Goal: Transaction & Acquisition: Book appointment/travel/reservation

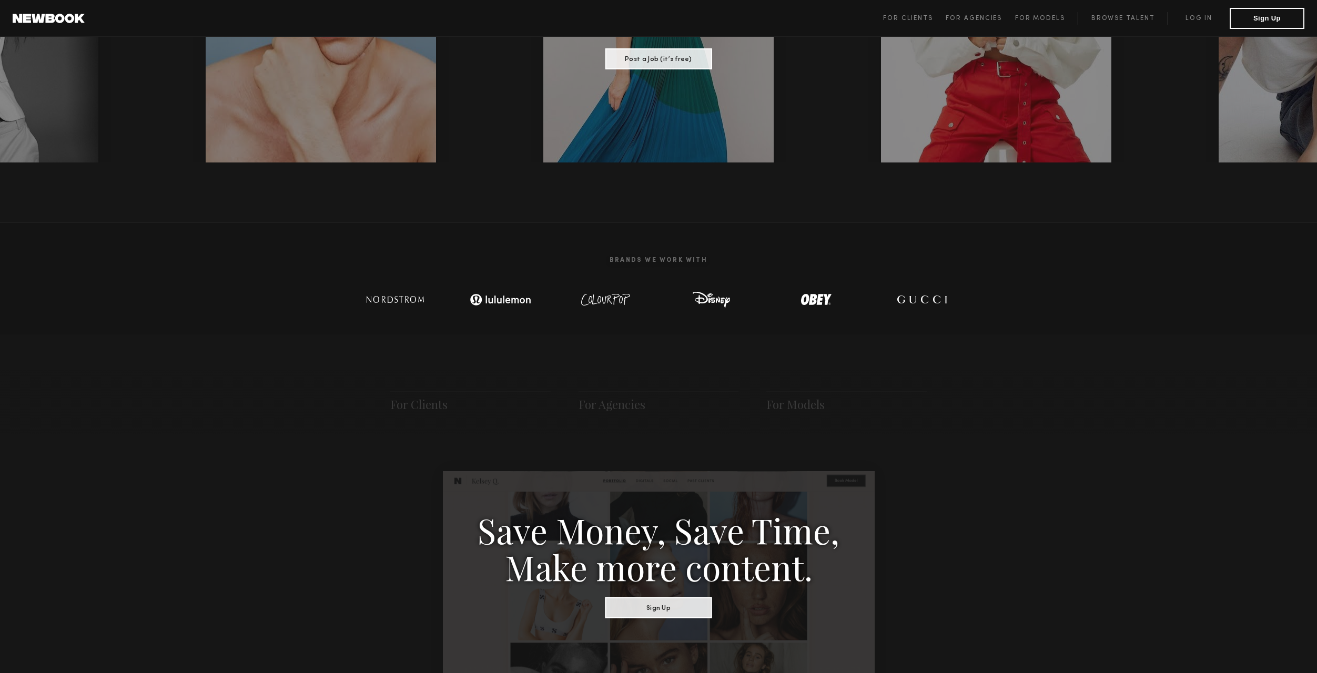
scroll to position [117, 0]
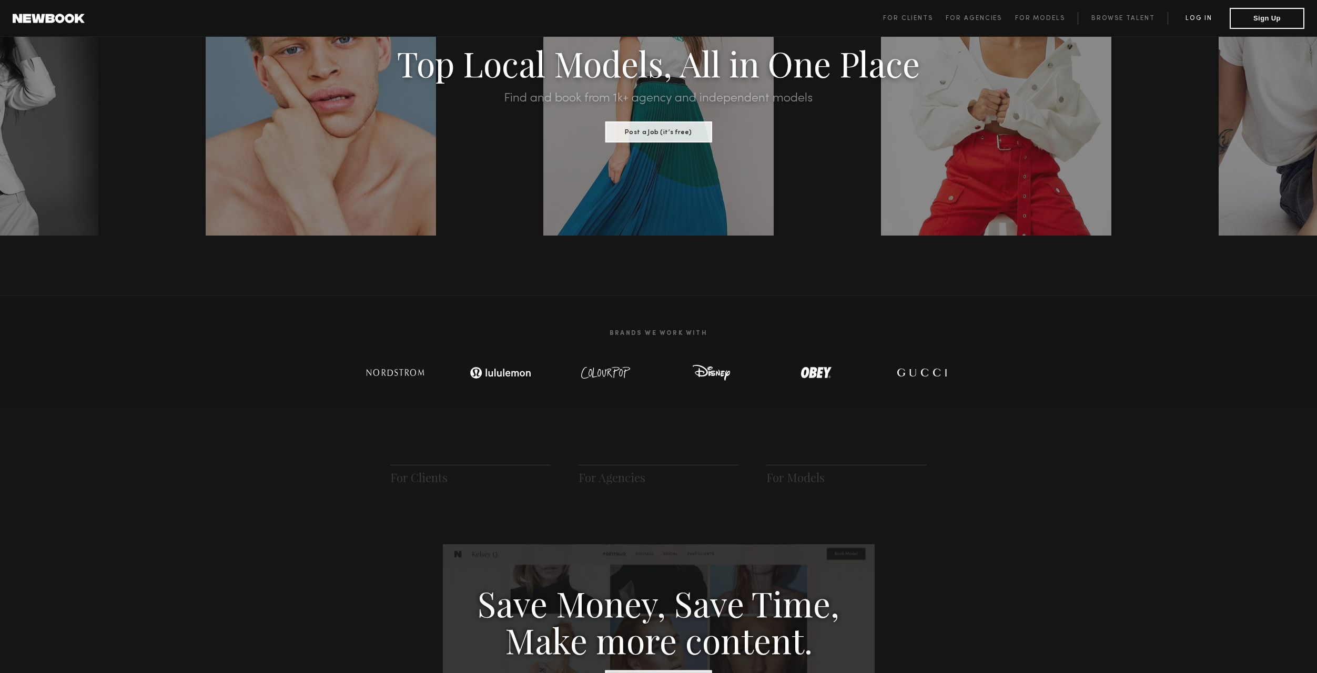
click at [1205, 18] on link "Log in" at bounding box center [1199, 18] width 62 height 13
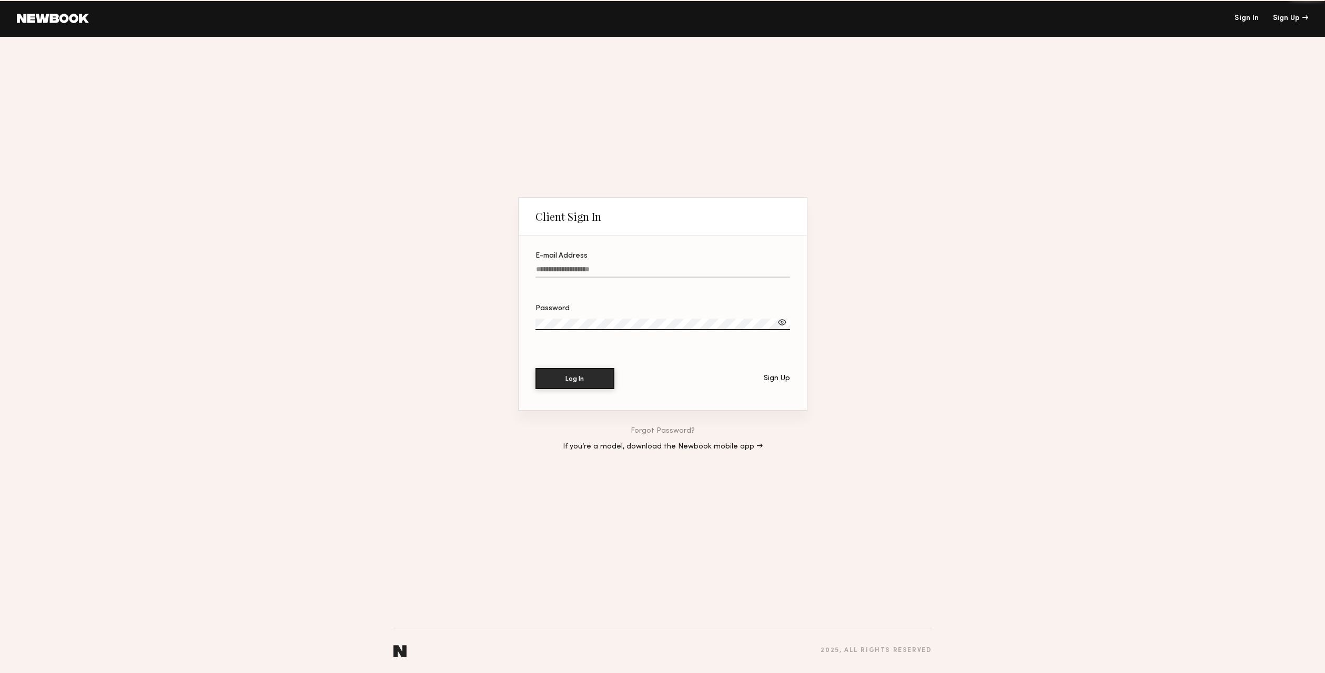
type input "**********"
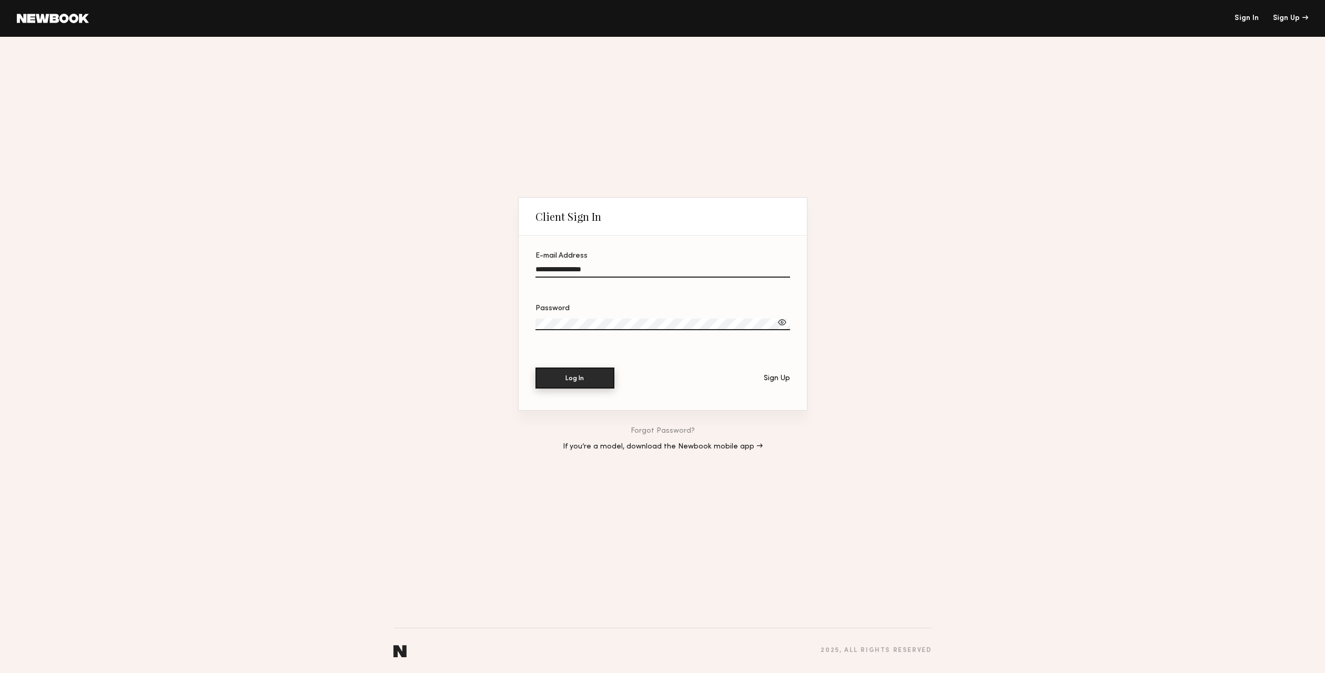
click at [574, 381] on button "Log In" at bounding box center [575, 378] width 79 height 21
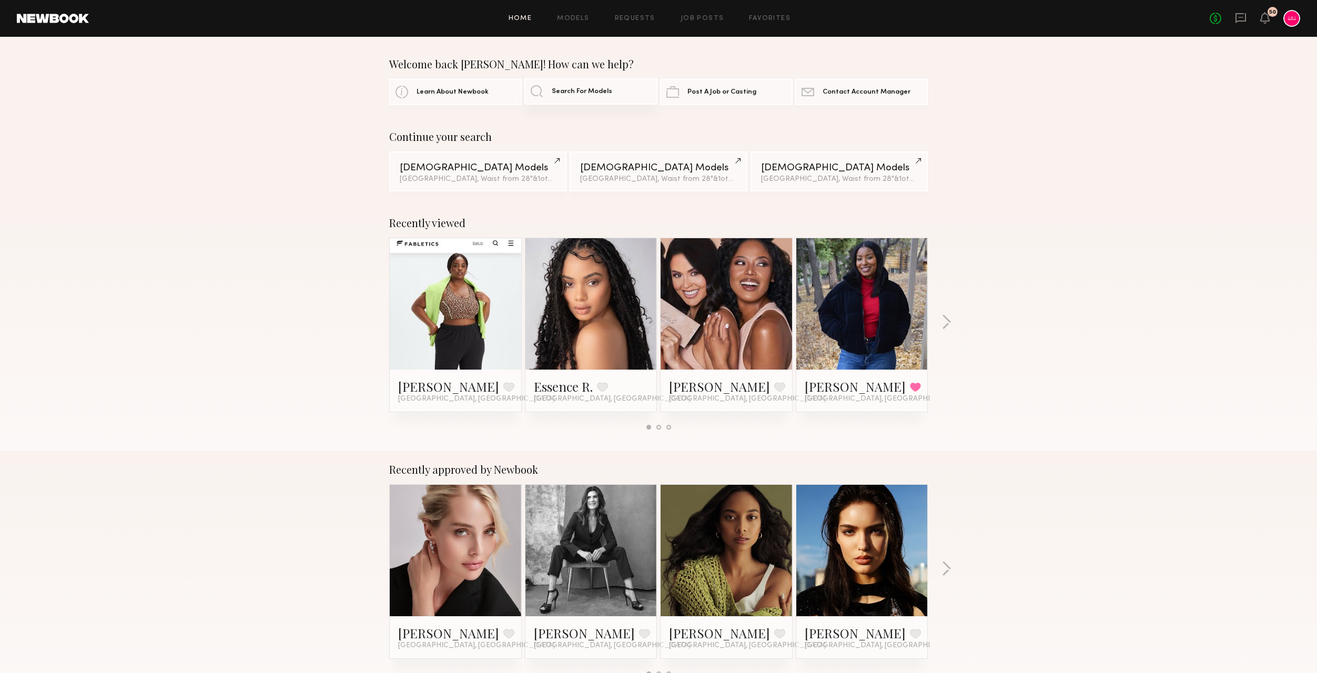
click at [565, 87] on link "Search For Models" at bounding box center [591, 91] width 133 height 26
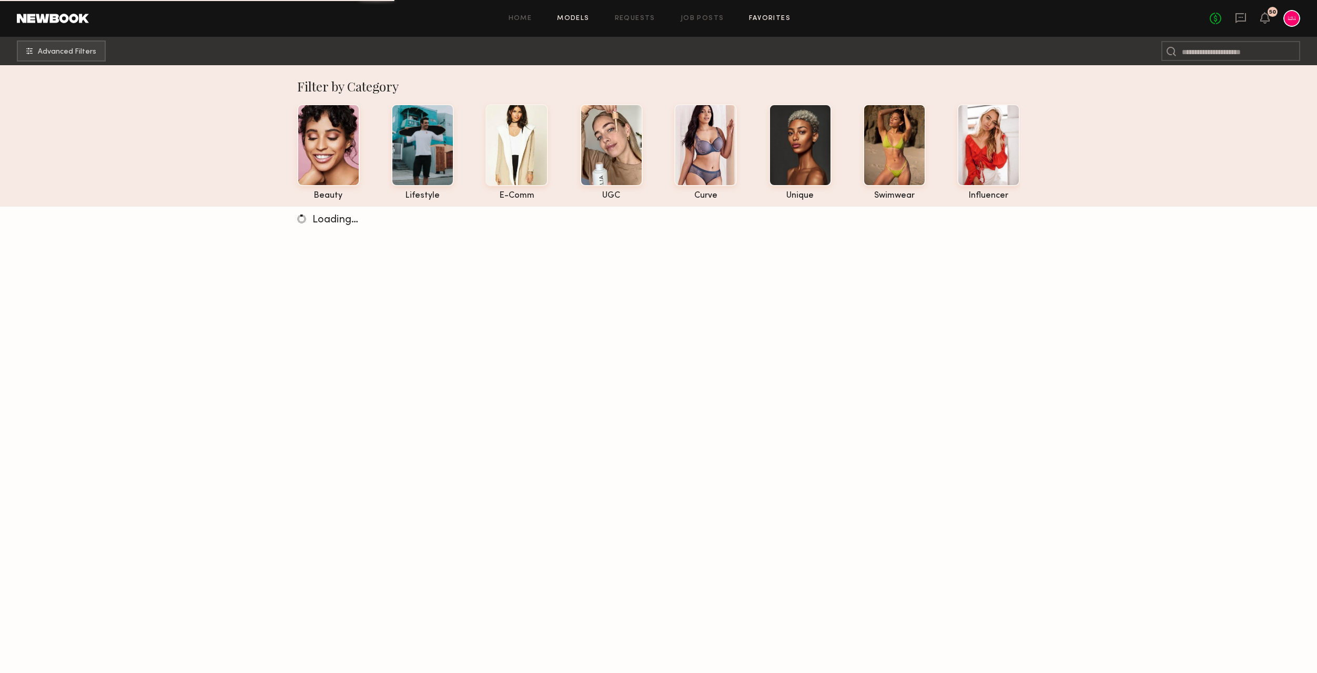
click at [774, 15] on link "Favorites" at bounding box center [770, 18] width 42 height 7
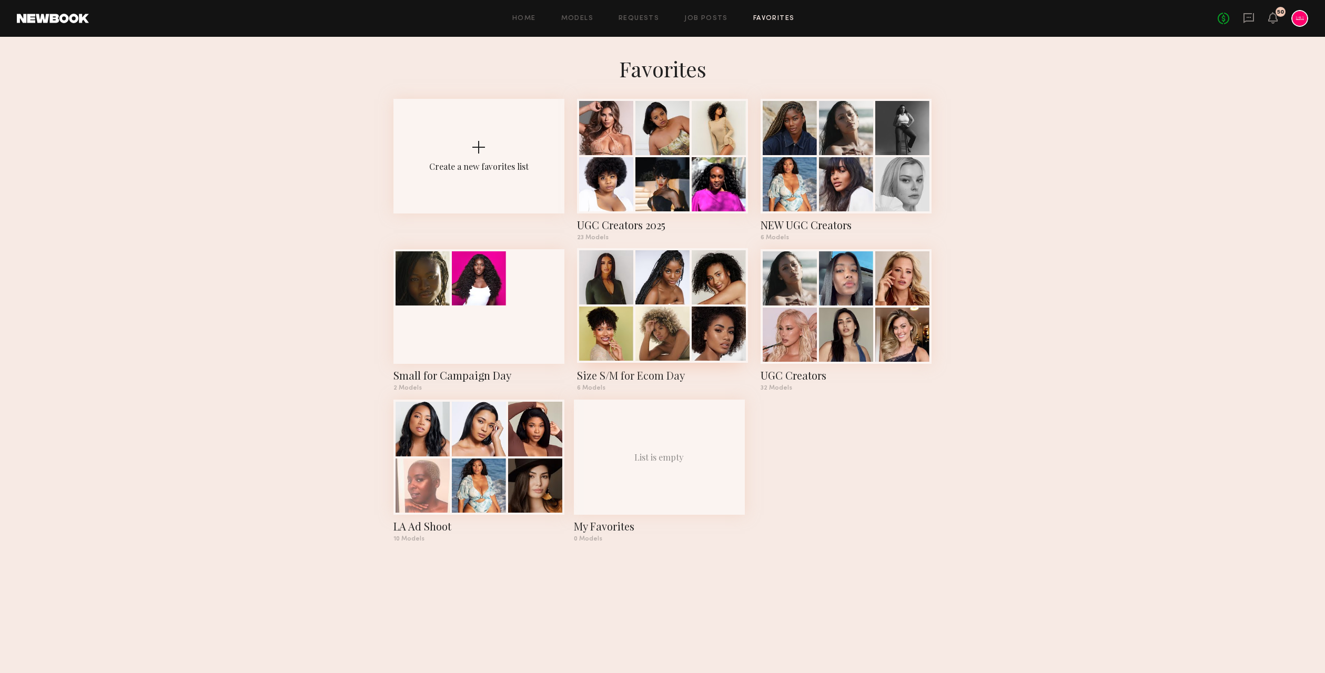
click at [650, 347] on div at bounding box center [663, 334] width 54 height 54
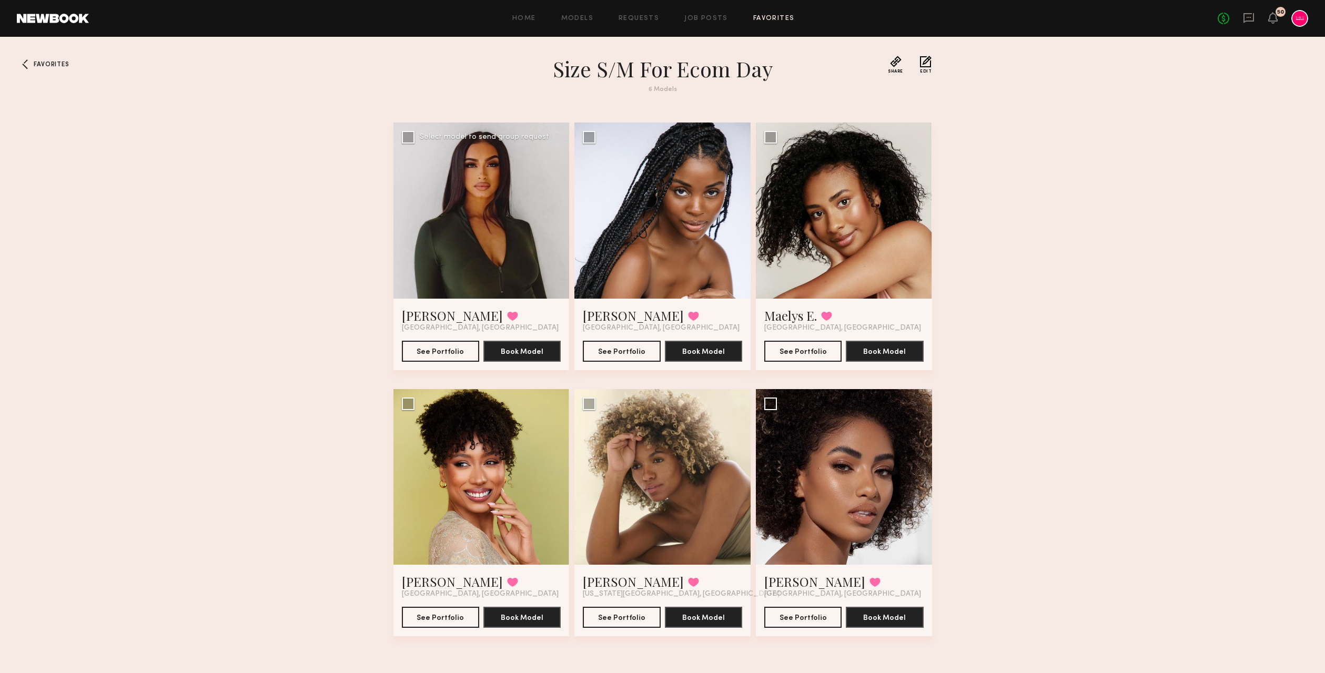
click at [462, 207] on div at bounding box center [482, 211] width 176 height 176
click at [445, 347] on button "See Portfolio" at bounding box center [440, 350] width 77 height 21
click at [31, 63] on div at bounding box center [25, 64] width 17 height 17
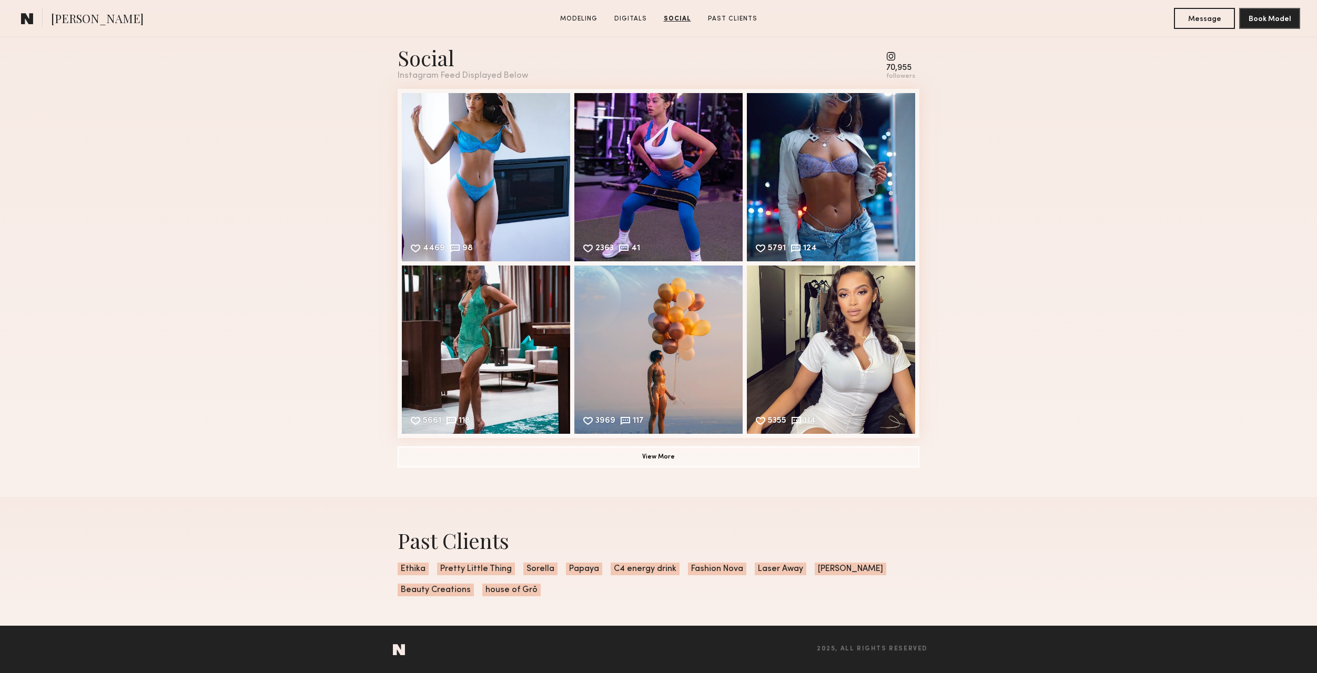
scroll to position [1282, 0]
